Goal: Browse casually: Explore the website without a specific task or goal

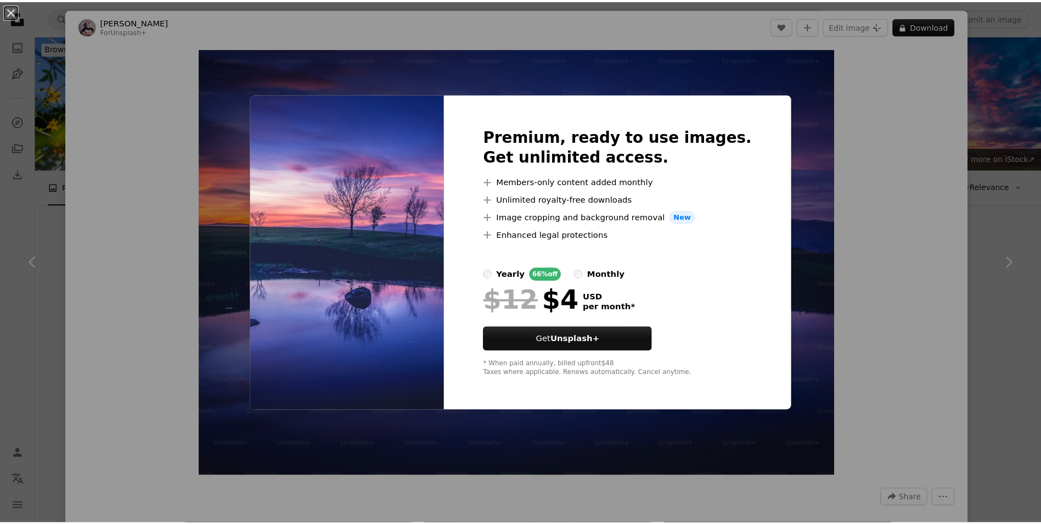
scroll to position [494, 0]
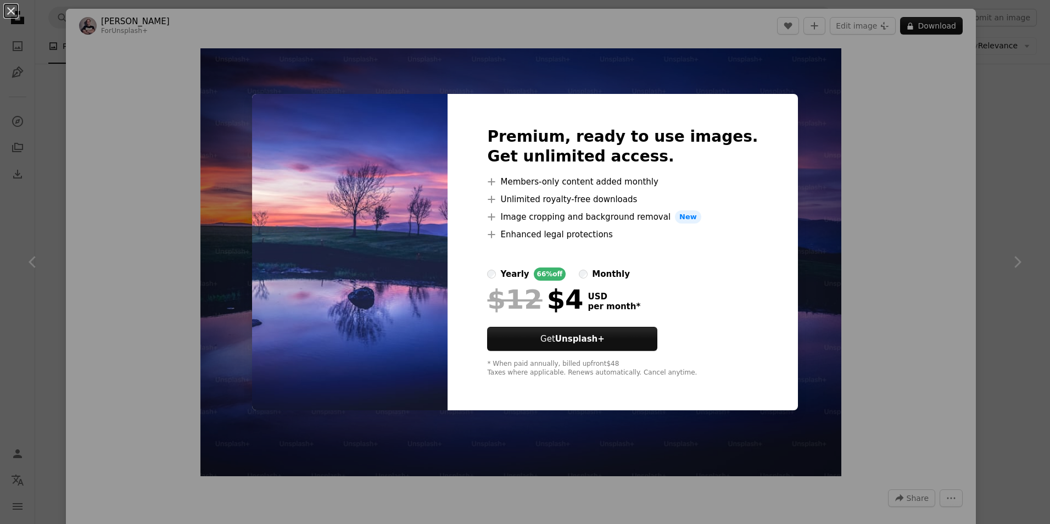
click at [800, 187] on div "An X shape Premium, ready to use images. Get unlimited access. A plus sign Memb…" at bounding box center [525, 262] width 1050 height 524
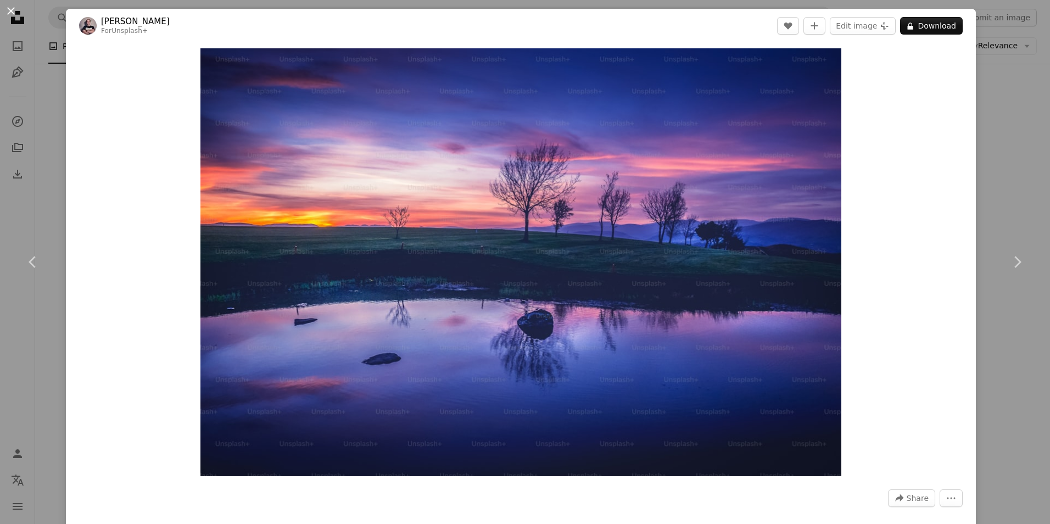
click at [12, 12] on button "An X shape" at bounding box center [10, 10] width 13 height 13
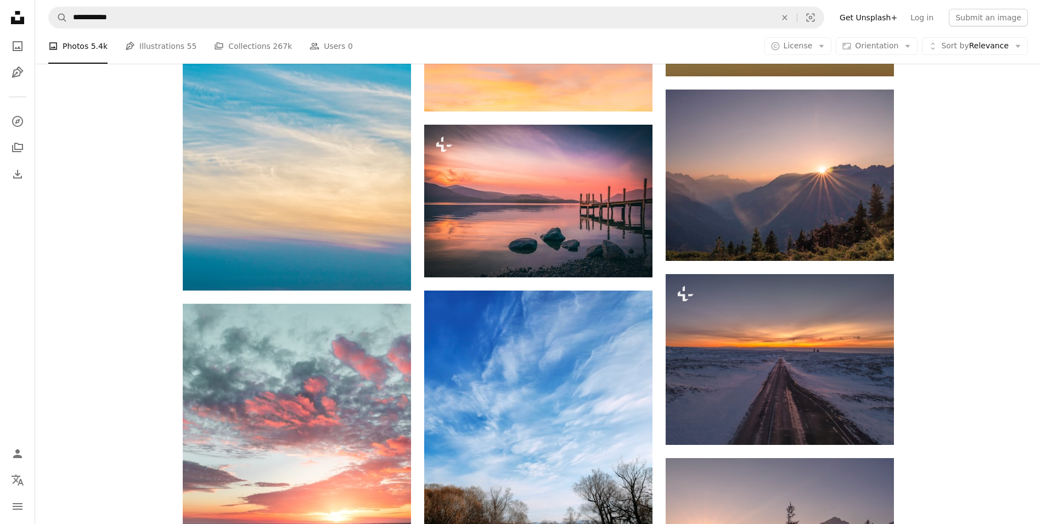
scroll to position [1427, 0]
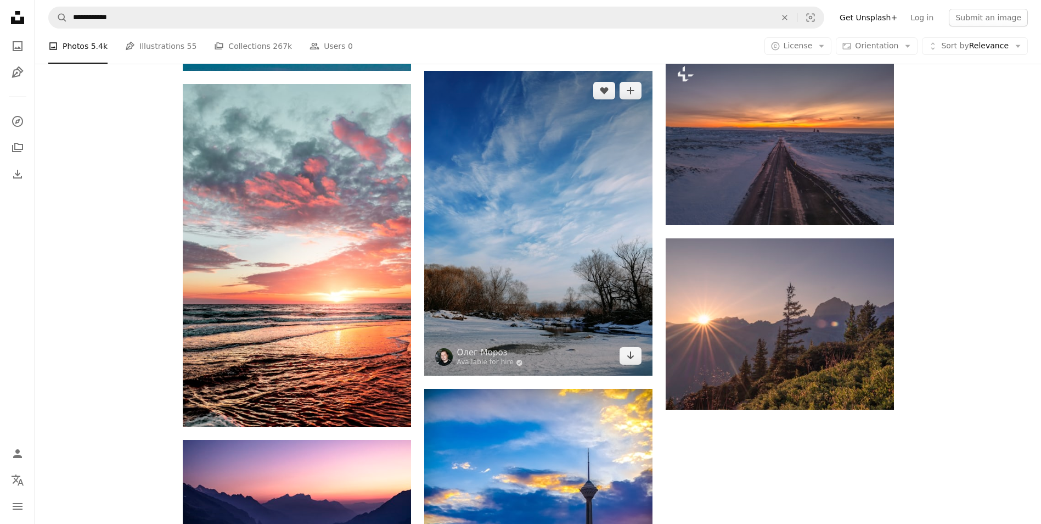
click at [561, 200] on img at bounding box center [538, 223] width 228 height 305
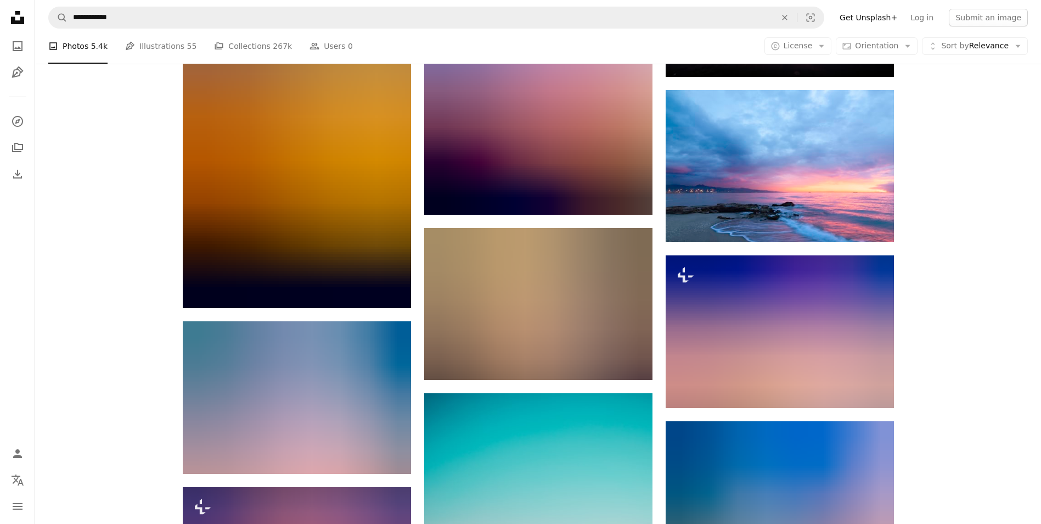
scroll to position [2910, 0]
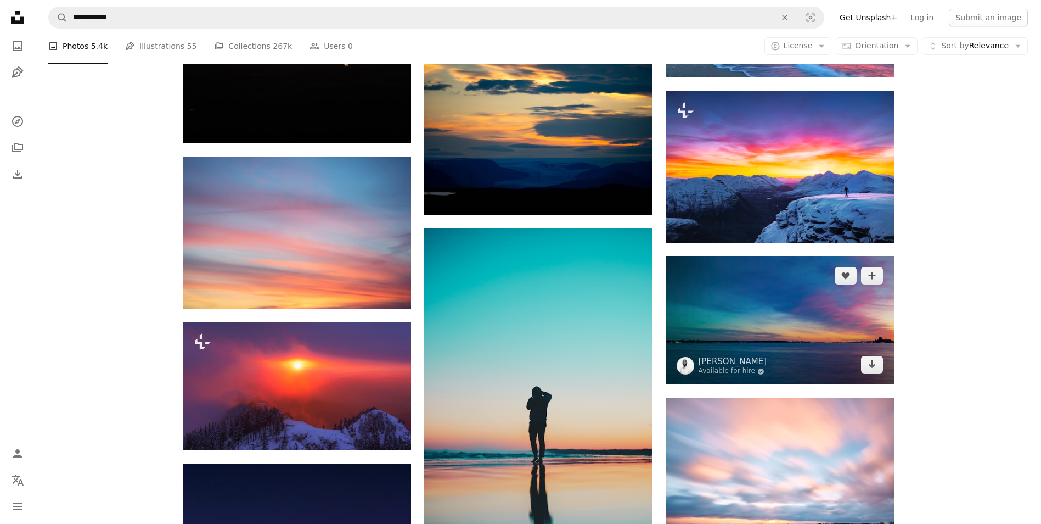
click at [801, 293] on img at bounding box center [780, 320] width 228 height 128
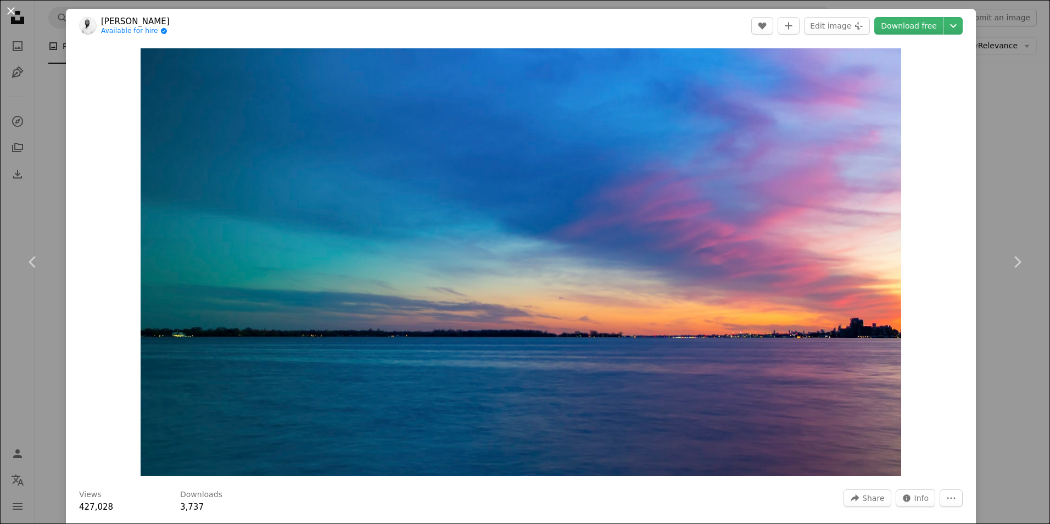
click at [12, 7] on button "An X shape" at bounding box center [10, 10] width 13 height 13
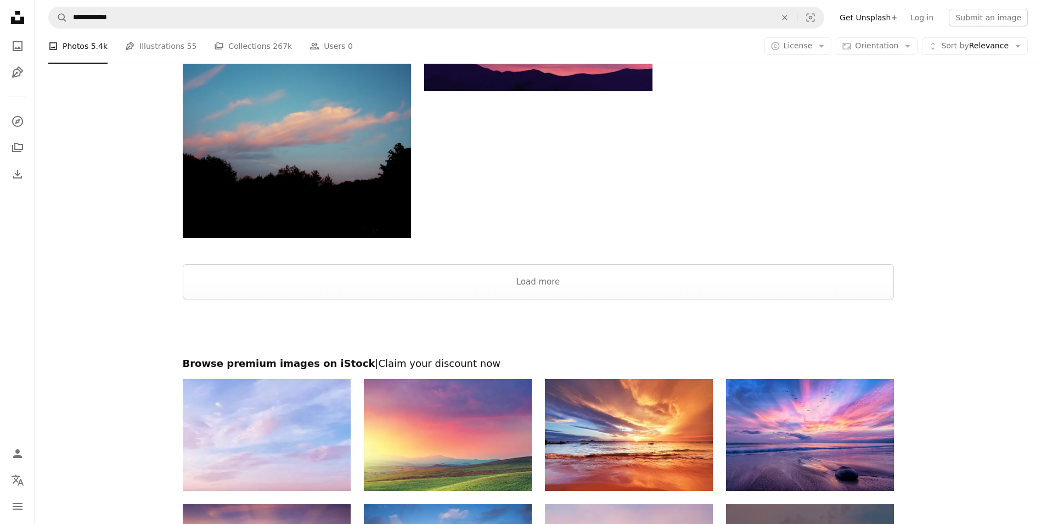
scroll to position [5269, 0]
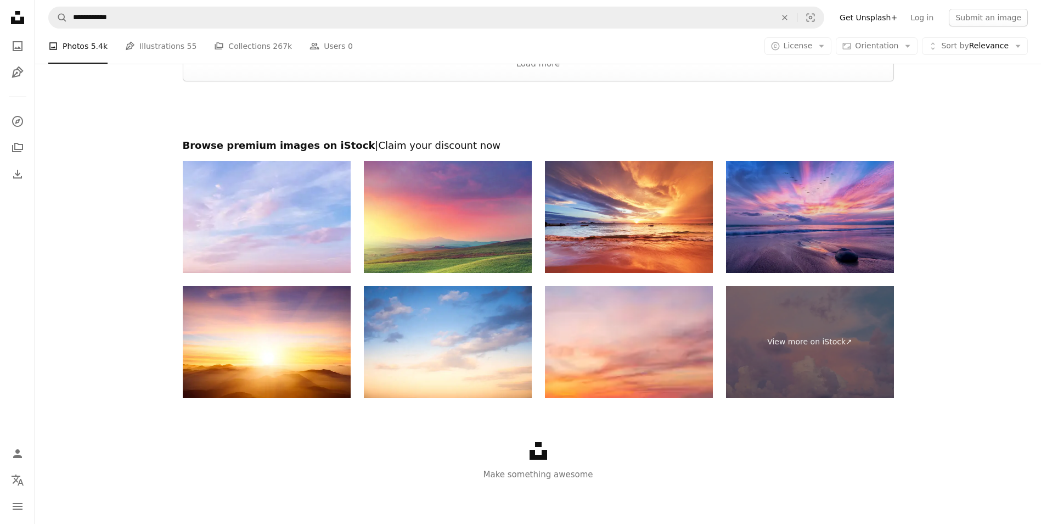
click at [816, 221] on img at bounding box center [810, 217] width 168 height 112
click at [815, 207] on img at bounding box center [810, 217] width 168 height 112
